Goal: Transaction & Acquisition: Purchase product/service

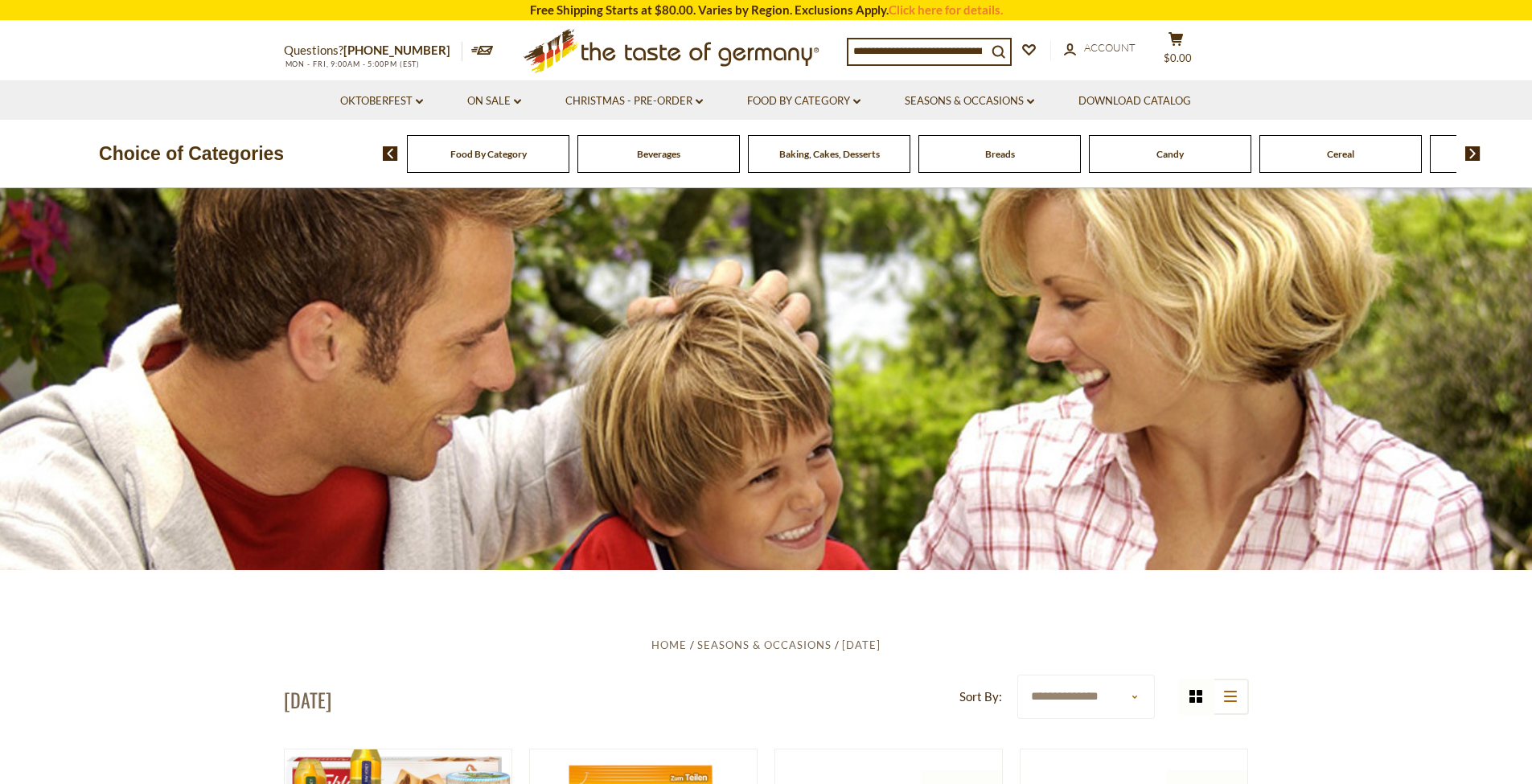
click at [1471, 155] on img at bounding box center [1473, 154] width 16 height 15
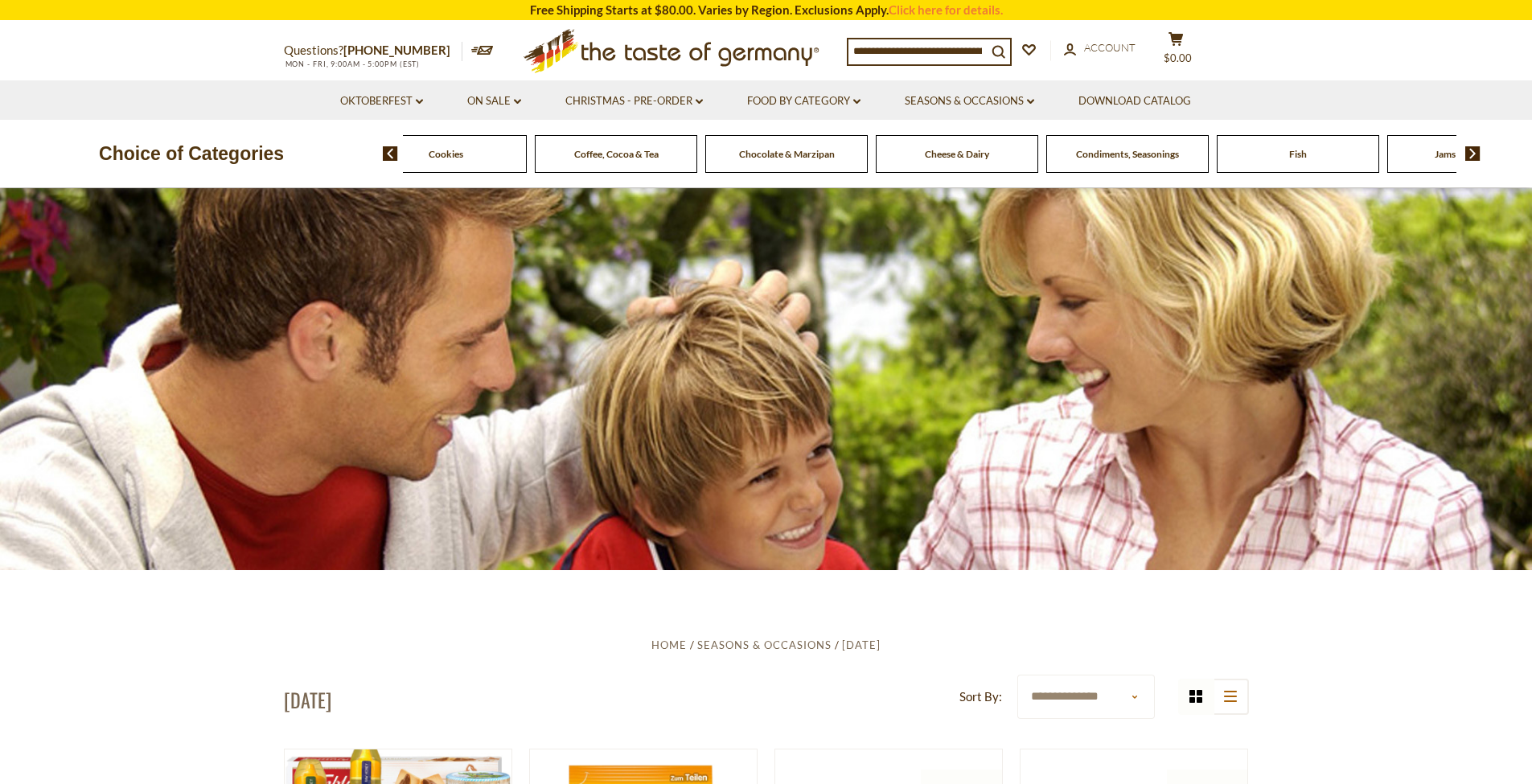
click at [1481, 147] on div "Food By Category Beverages Baking, Cakes, Desserts Breads Candy Cereal Cookies …" at bounding box center [958, 154] width 1149 height 39
click at [1477, 150] on img at bounding box center [1473, 154] width 16 height 15
click at [1476, 151] on img at bounding box center [1473, 154] width 16 height 15
click at [1476, 150] on img at bounding box center [1473, 154] width 16 height 15
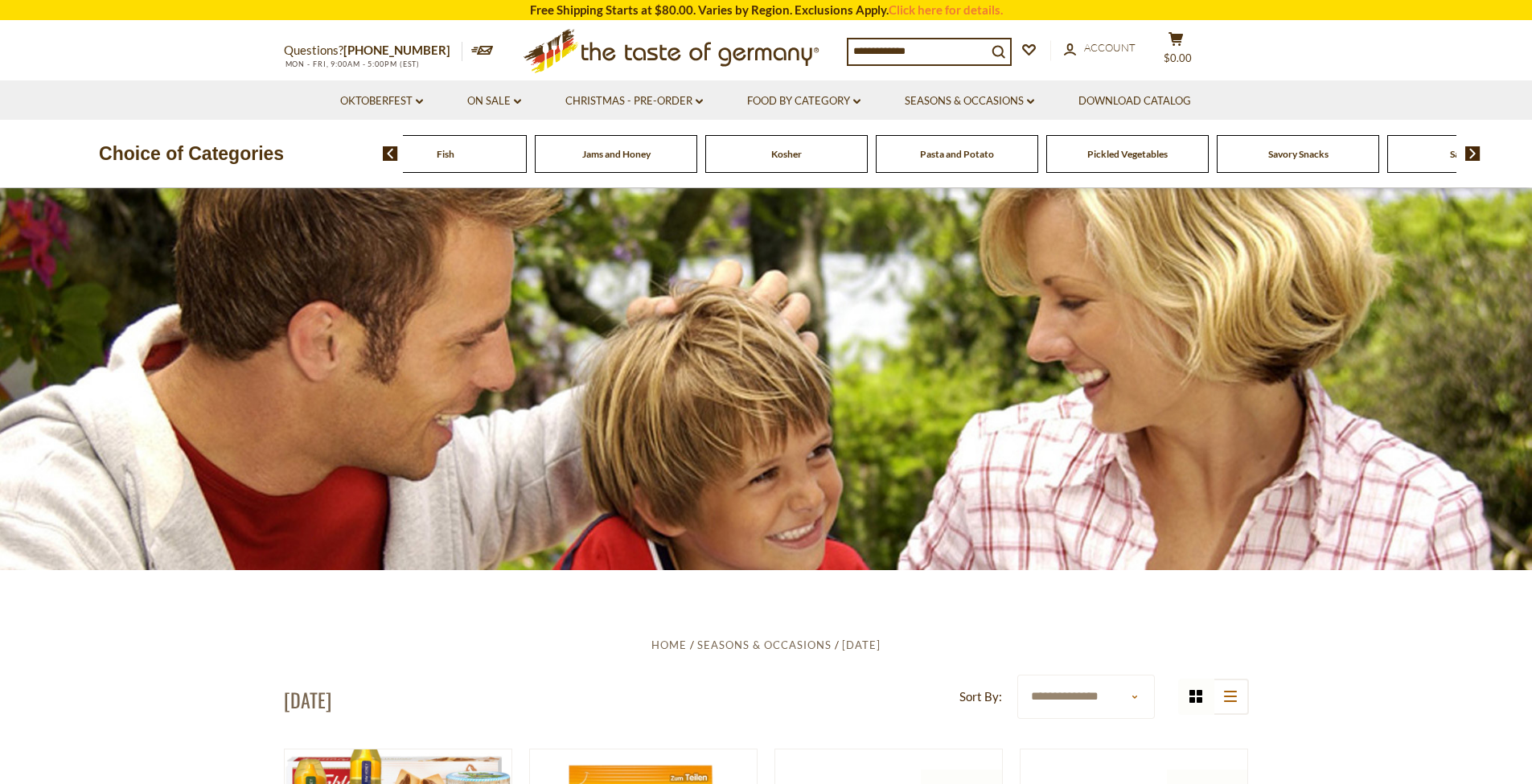
click at [1476, 150] on img at bounding box center [1473, 154] width 16 height 15
click at [1253, 156] on span "Sausages" at bounding box center [1256, 154] width 38 height 12
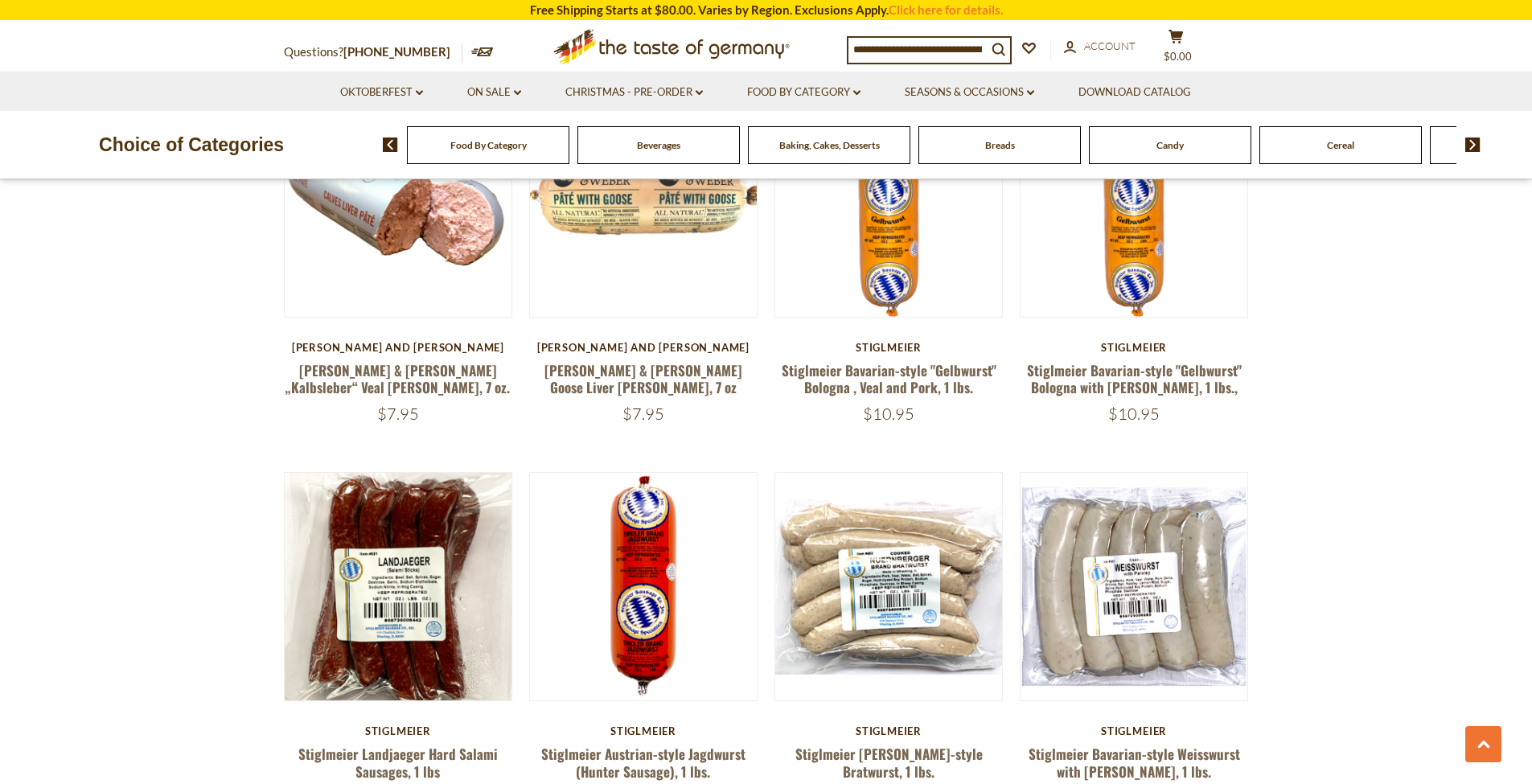
scroll to position [3582, 0]
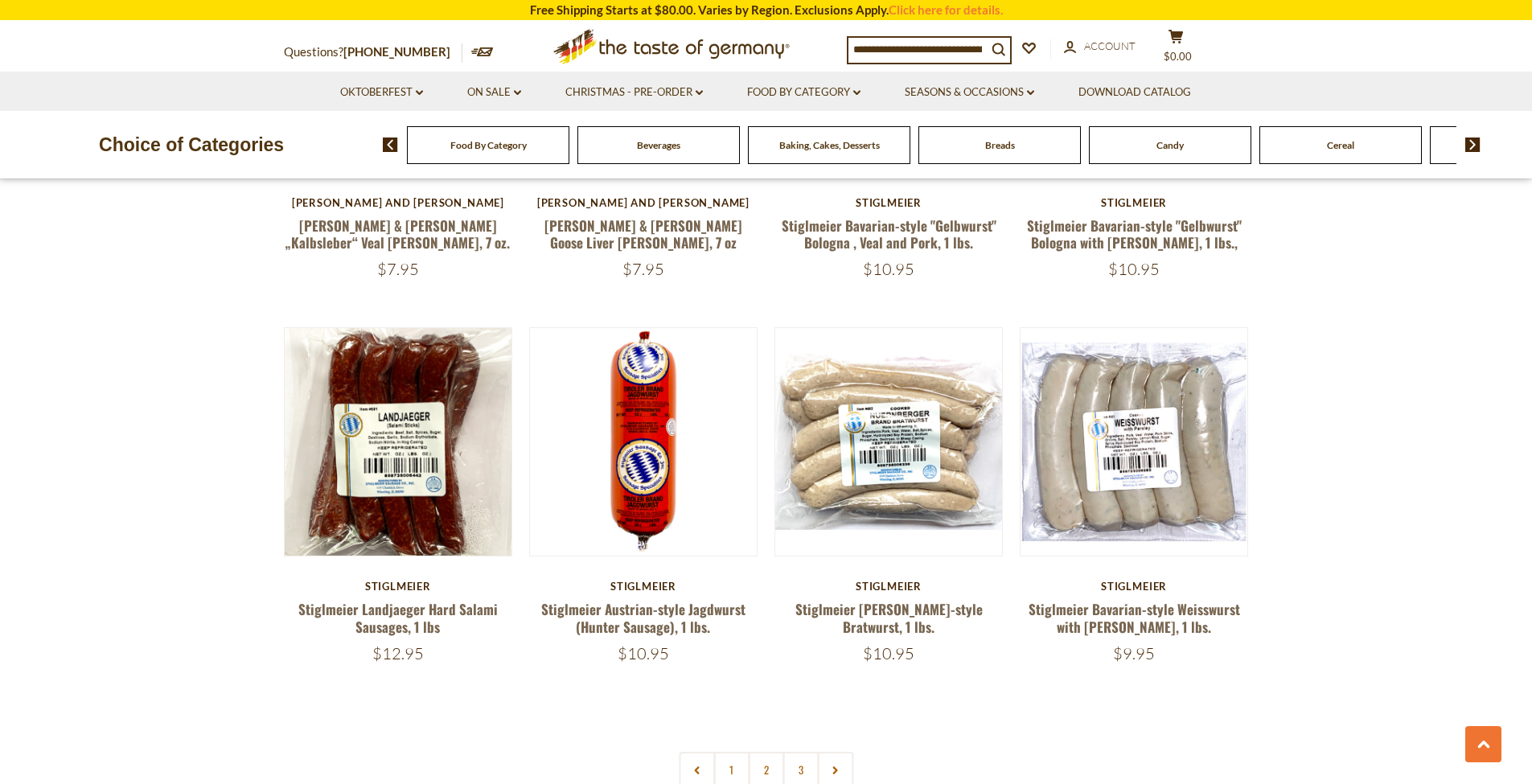
click at [831, 767] on icon at bounding box center [835, 770] width 9 height 8
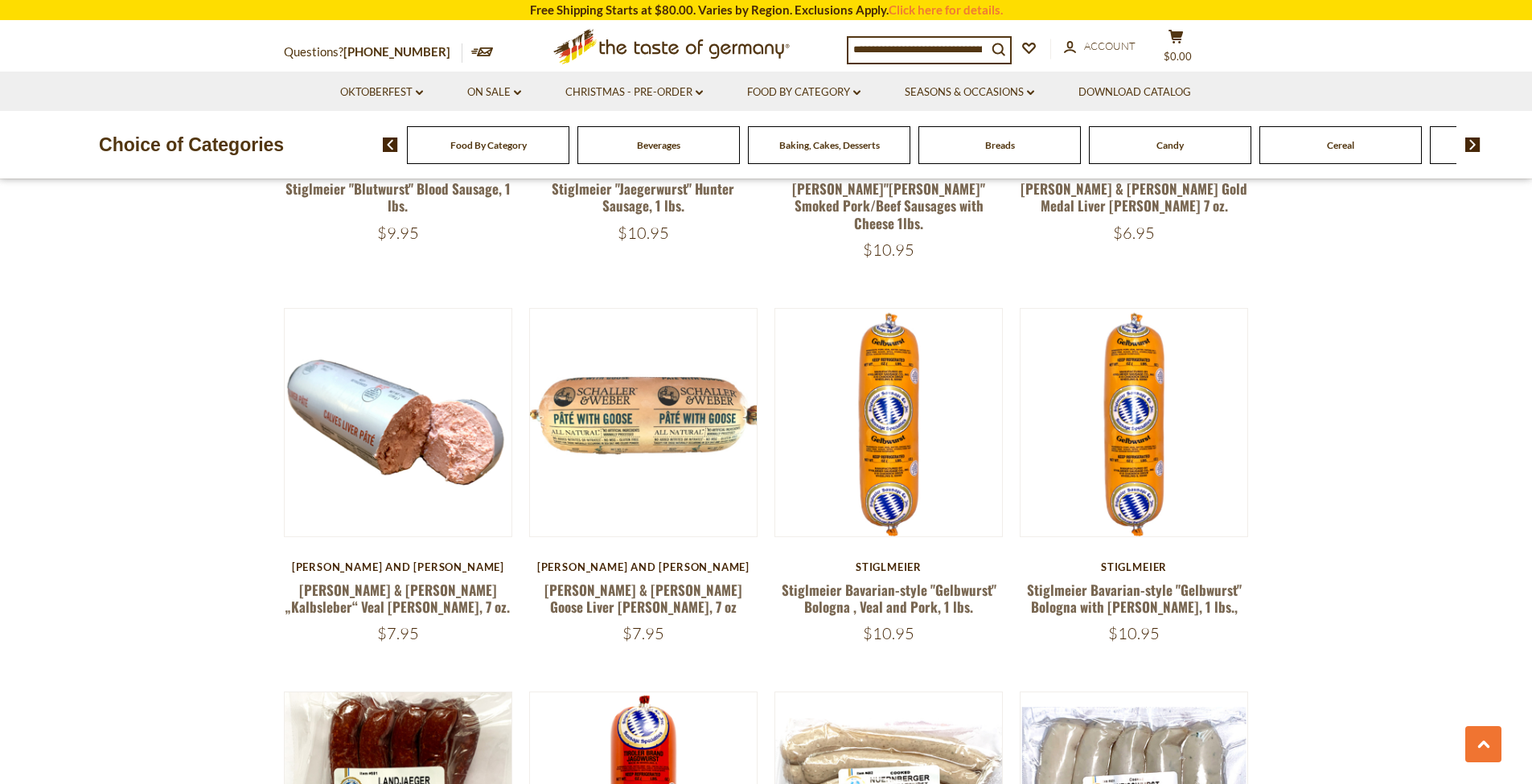
scroll to position [3710, 0]
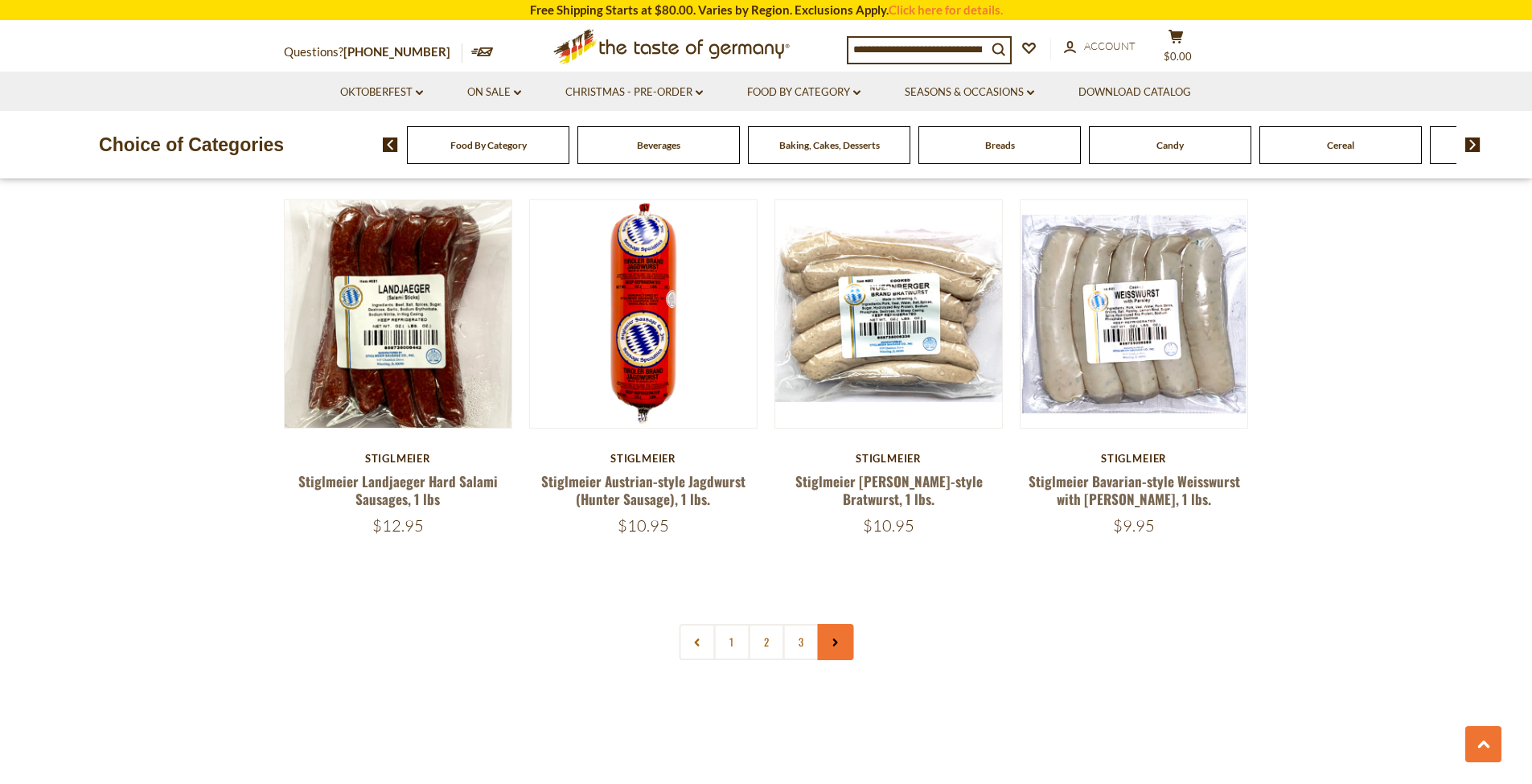
click at [839, 624] on link at bounding box center [835, 643] width 36 height 36
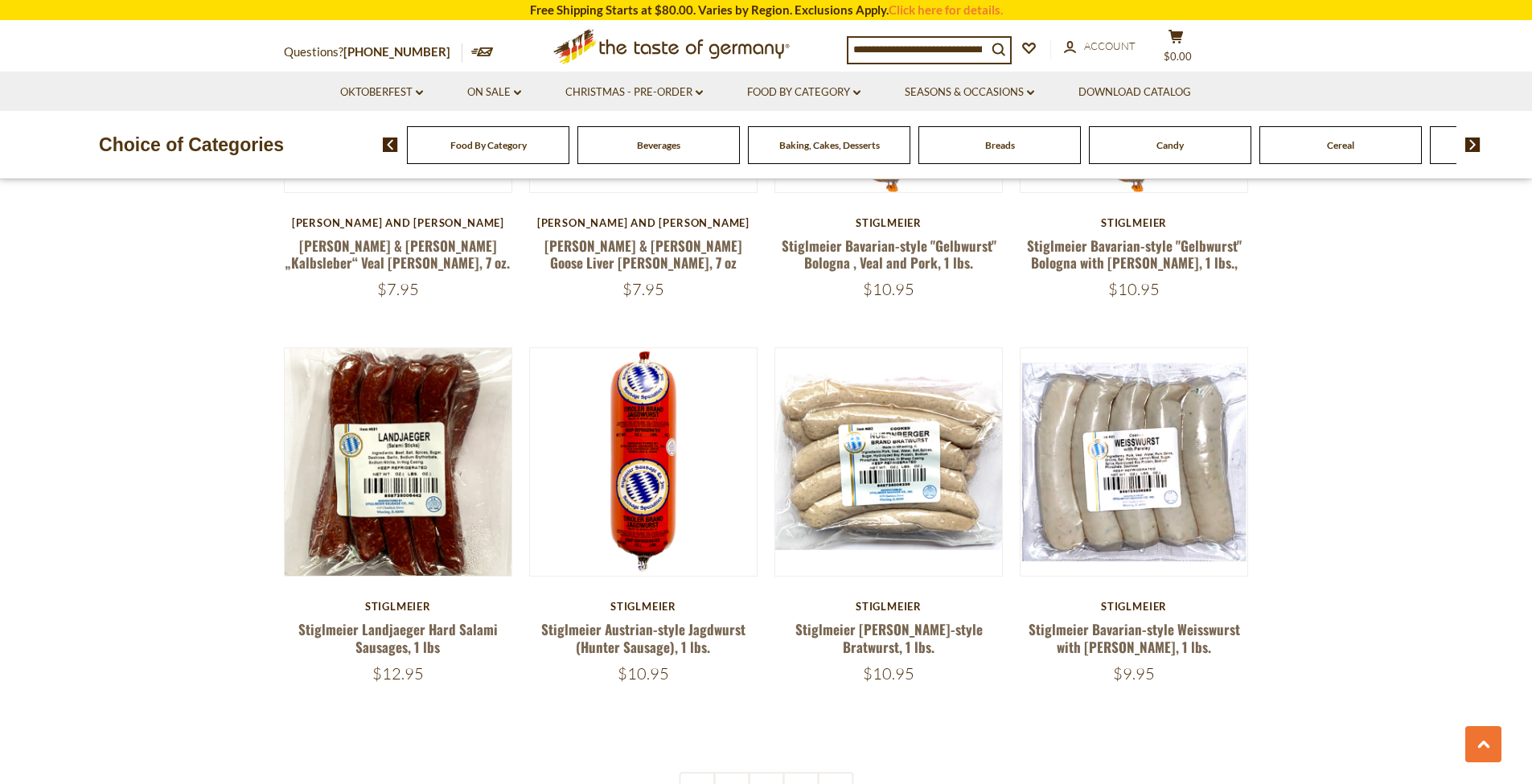
scroll to position [3707, 0]
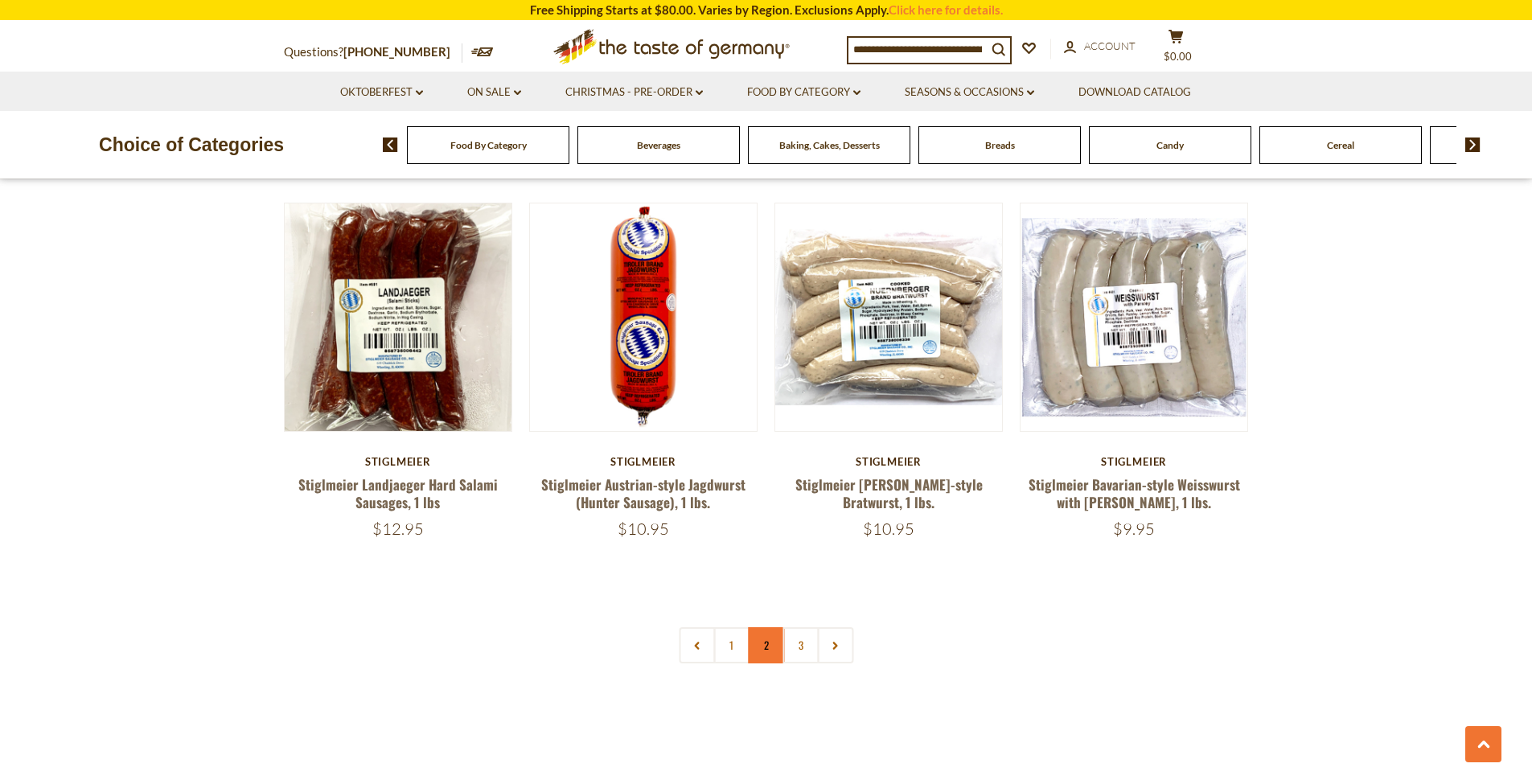
click at [760, 627] on link "2" at bounding box center [766, 645] width 36 height 36
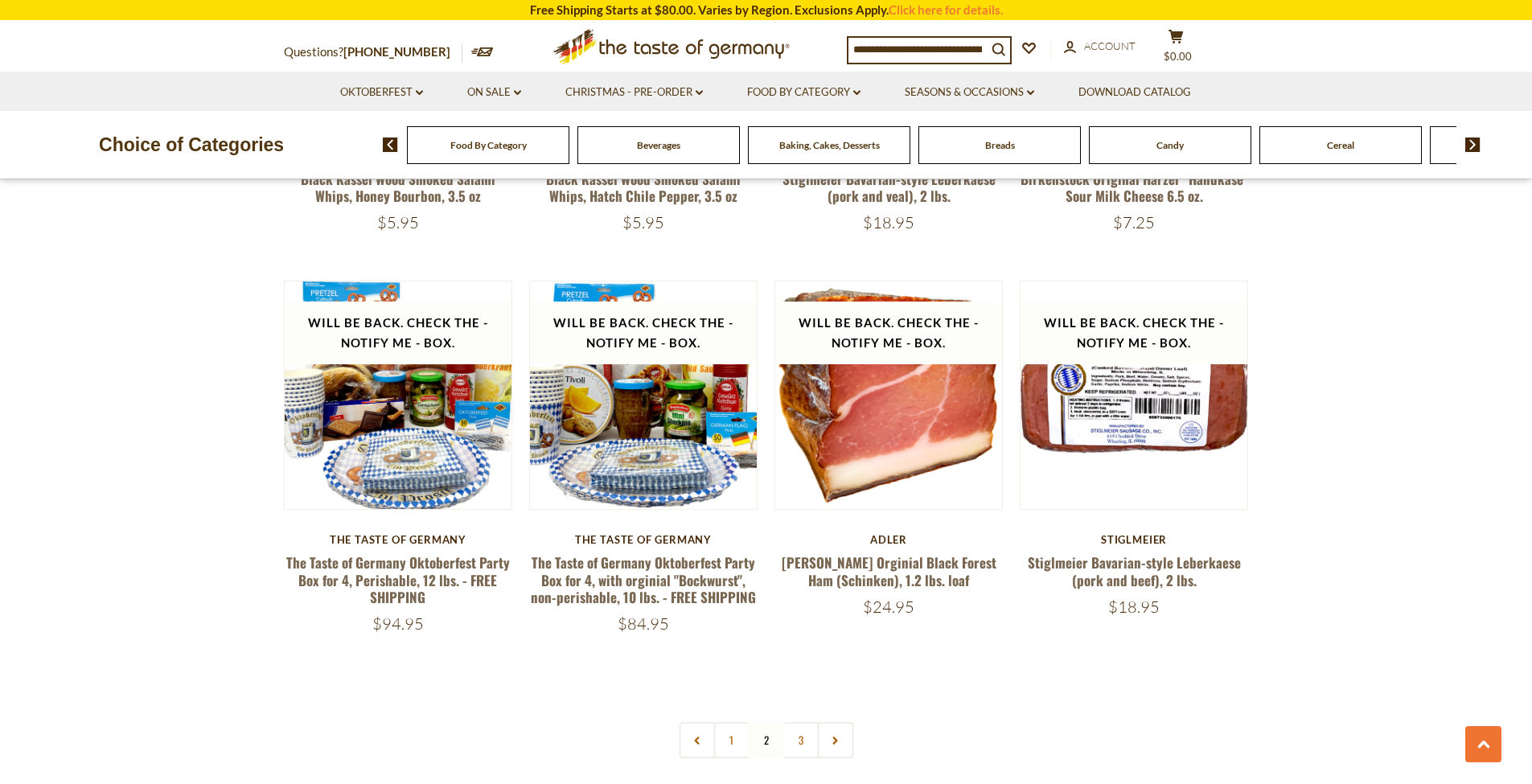
scroll to position [3759, 0]
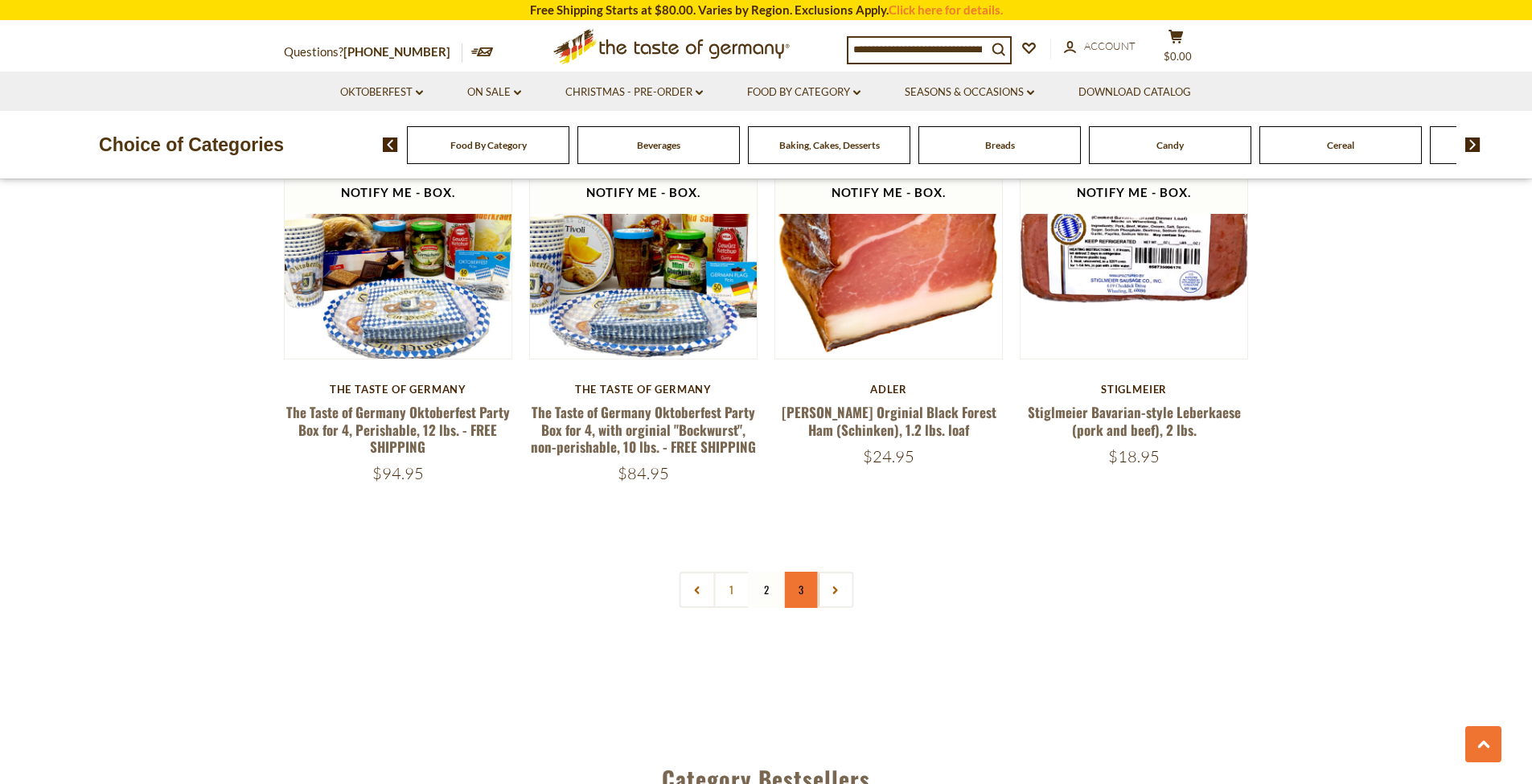
click at [799, 572] on link "3" at bounding box center [801, 590] width 36 height 36
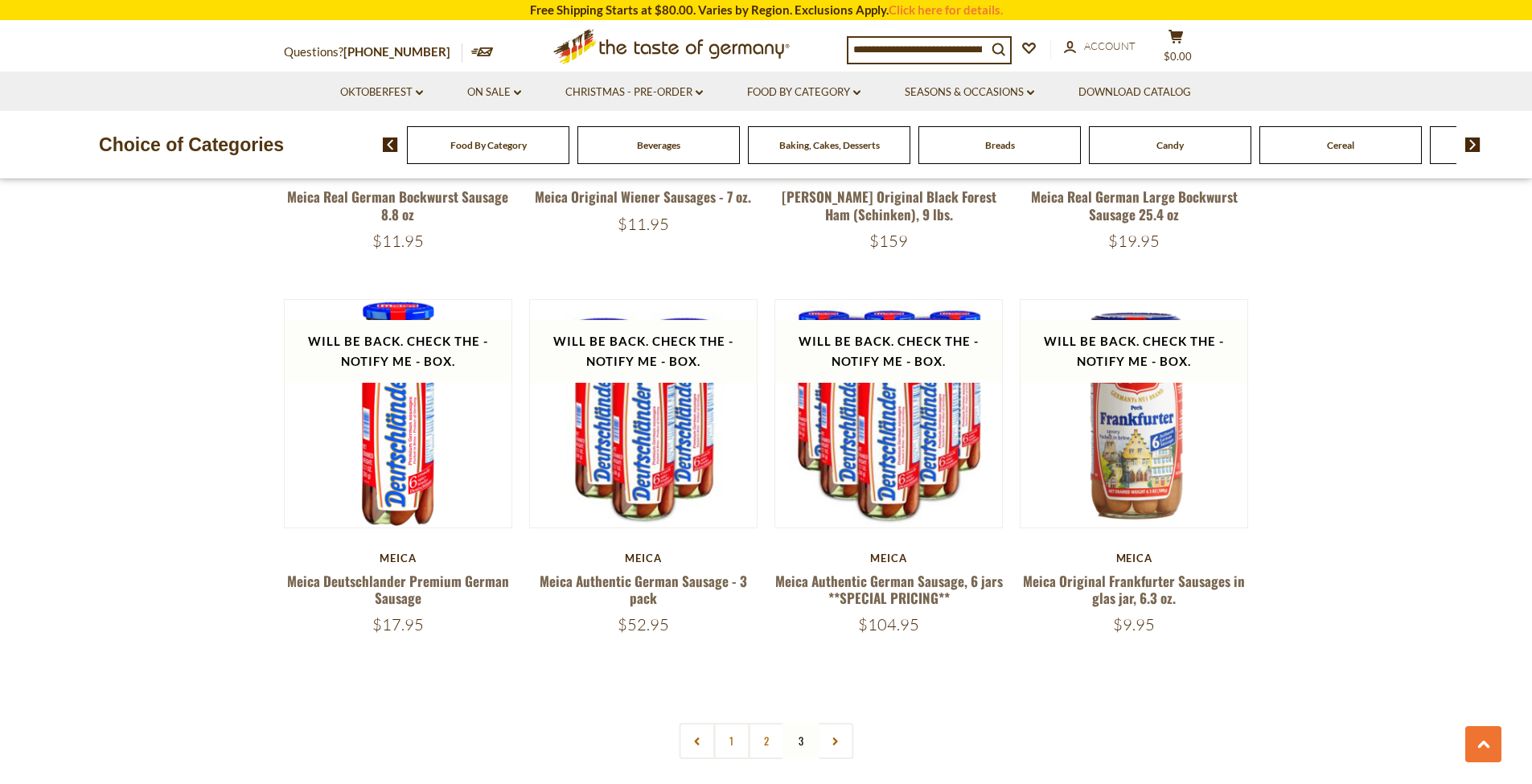
scroll to position [944, 0]
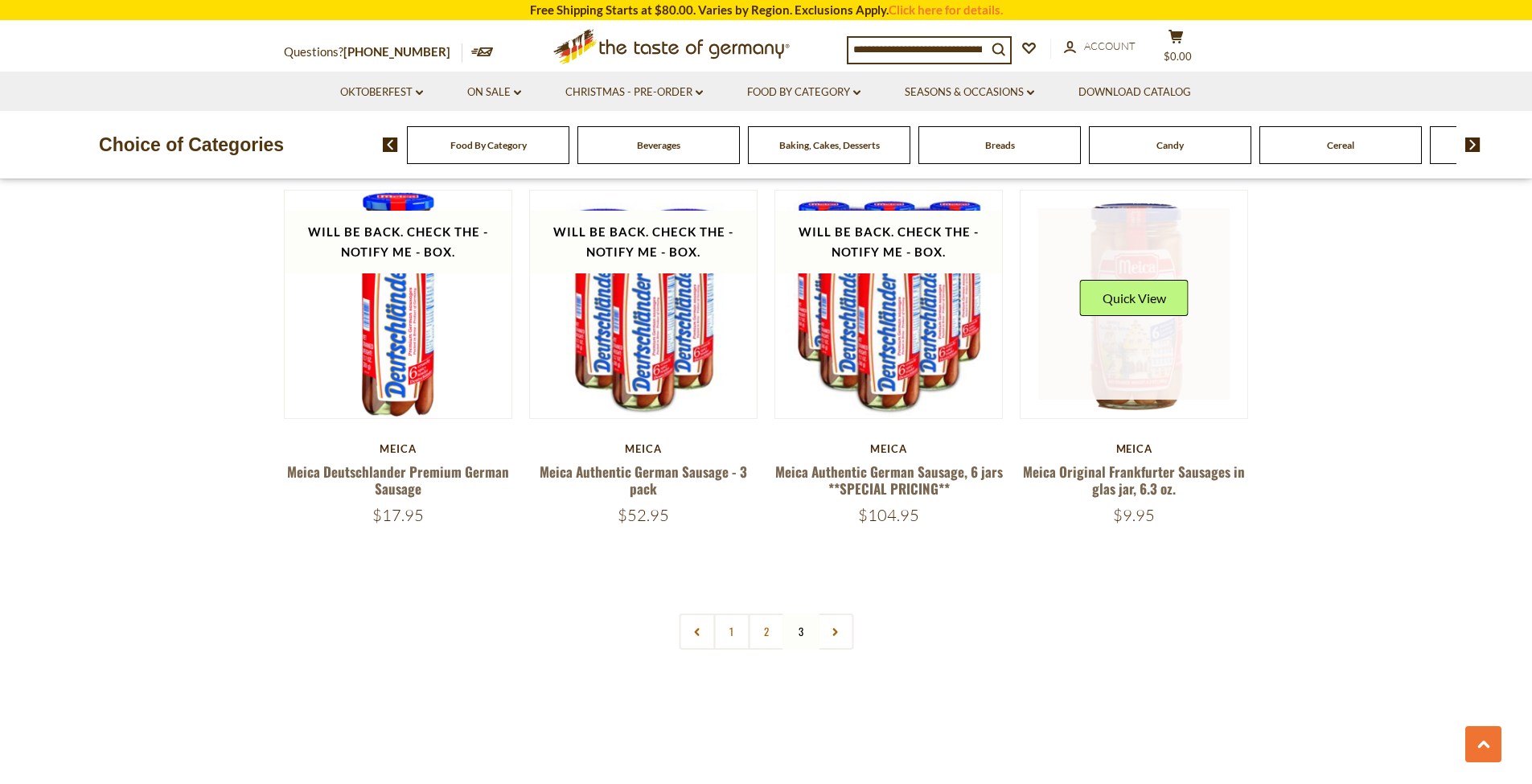
click at [1149, 323] on div "Quick View" at bounding box center [1134, 304] width 109 height 48
click at [1146, 292] on button "Quick View" at bounding box center [1134, 298] width 109 height 36
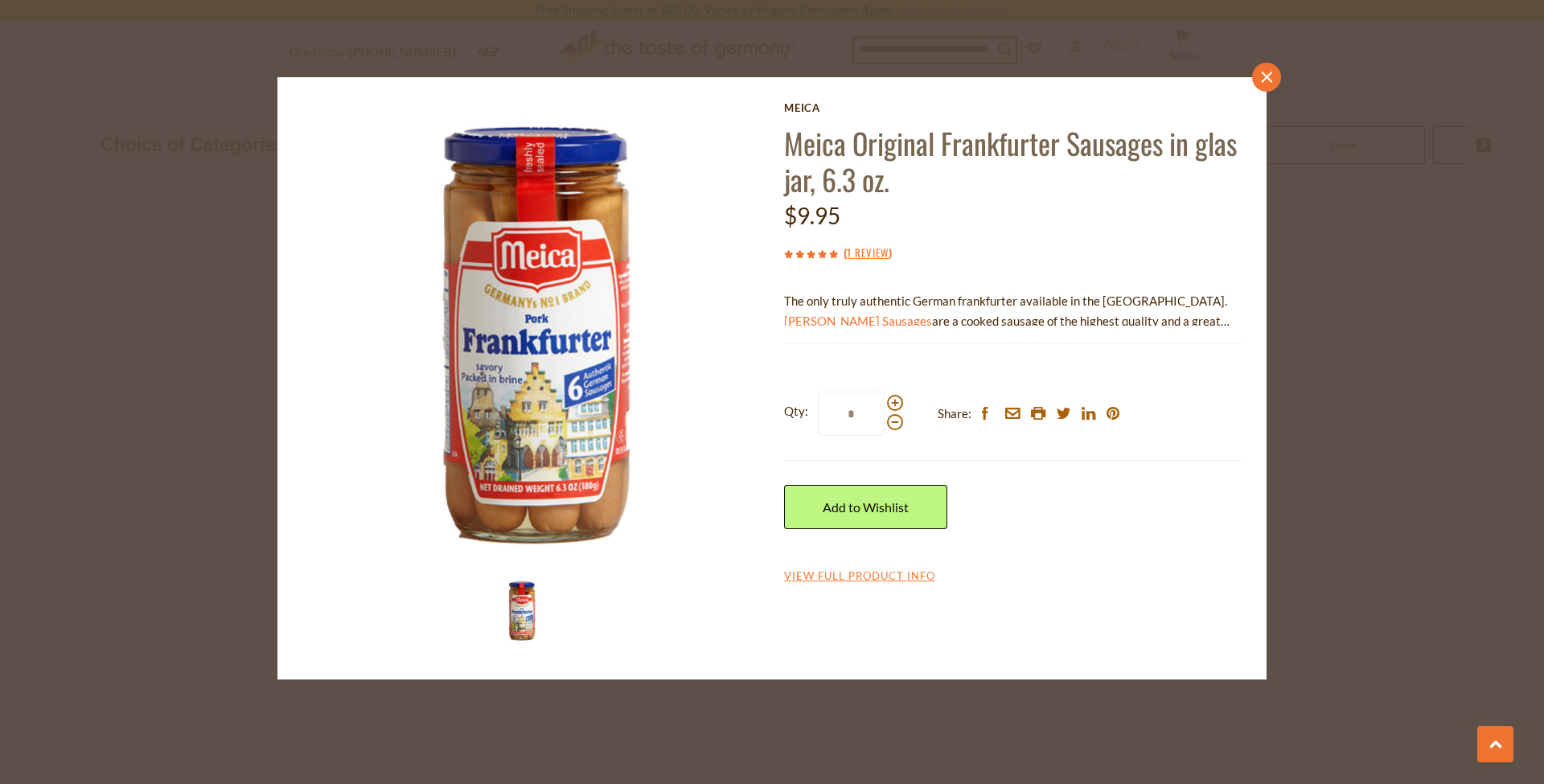
click at [1271, 81] on icon at bounding box center [1266, 77] width 11 height 11
